Goal: Communication & Community: Answer question/provide support

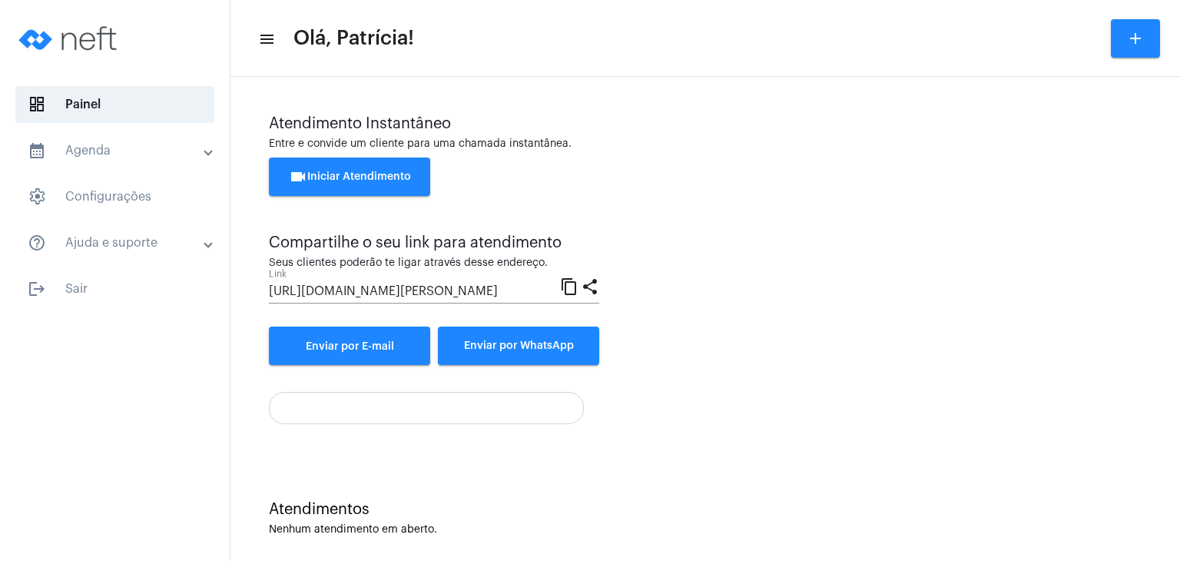
scroll to position [13, 0]
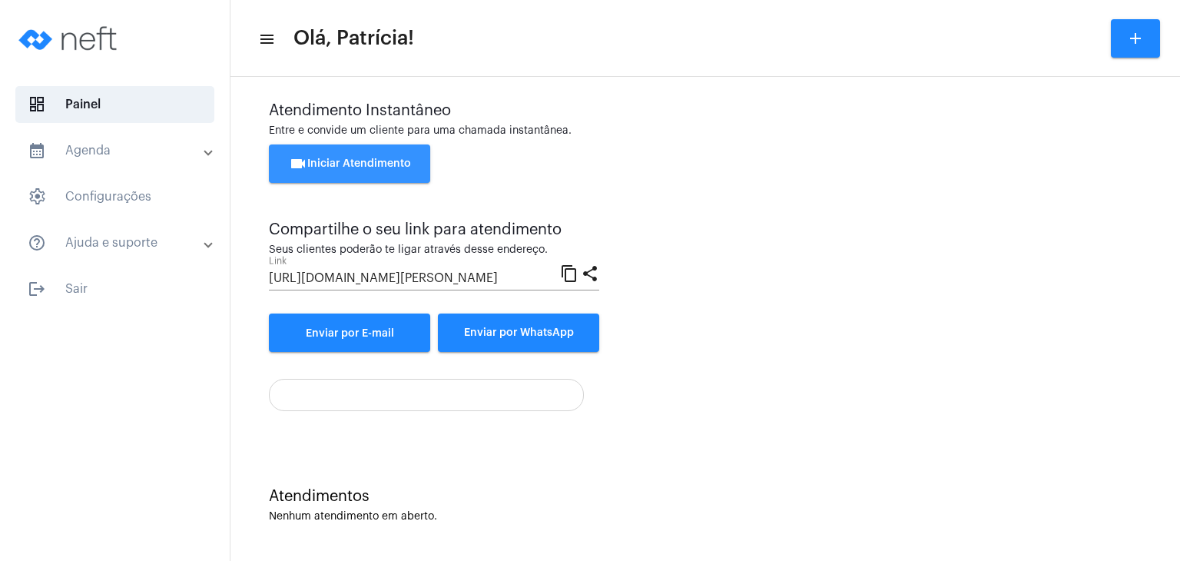
click at [347, 158] on span "videocam Iniciar Atendimento" at bounding box center [350, 163] width 122 height 11
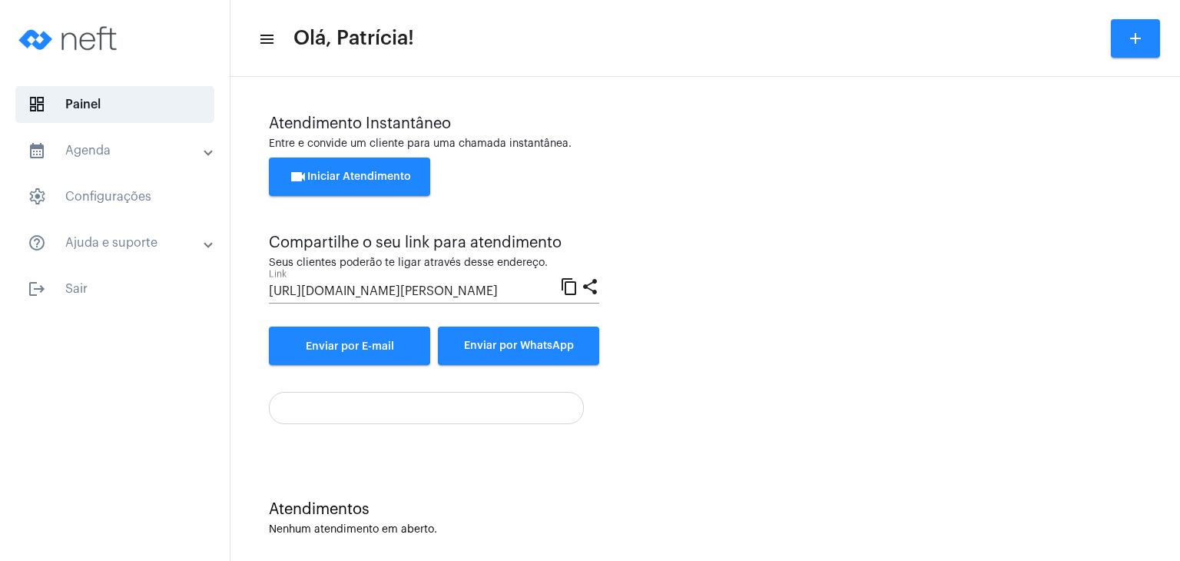
click at [330, 175] on span "videocam Iniciar Atendimento" at bounding box center [350, 176] width 122 height 11
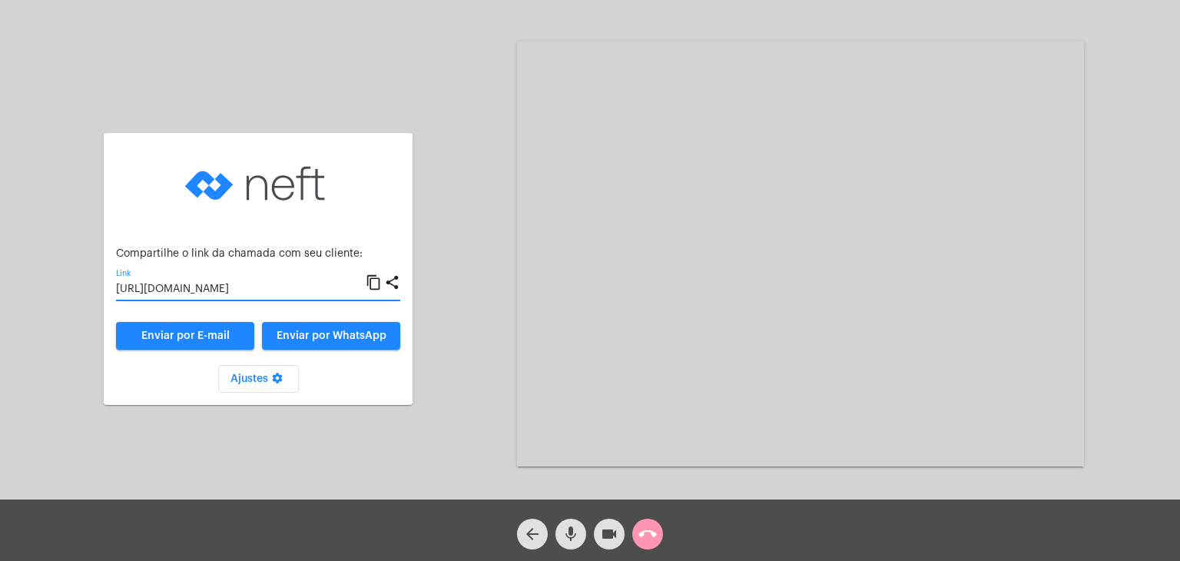
click at [237, 296] on input "https://neft.com.br/chamada/9d06e567-47ae-4b8b-8952-2ca330dd0211" at bounding box center [241, 289] width 250 height 12
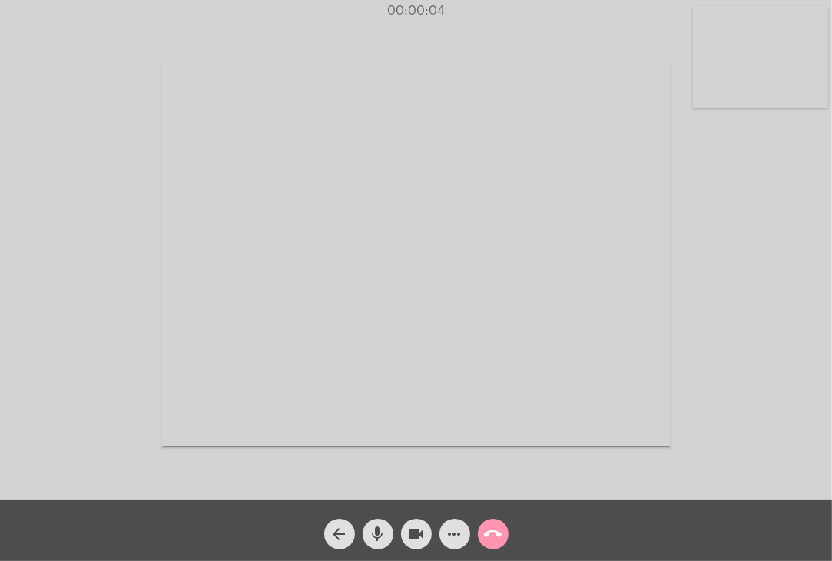
click at [758, 44] on video at bounding box center [760, 56] width 135 height 101
click at [406, 235] on video at bounding box center [514, 254] width 509 height 382
